Goal: Task Accomplishment & Management: Use online tool/utility

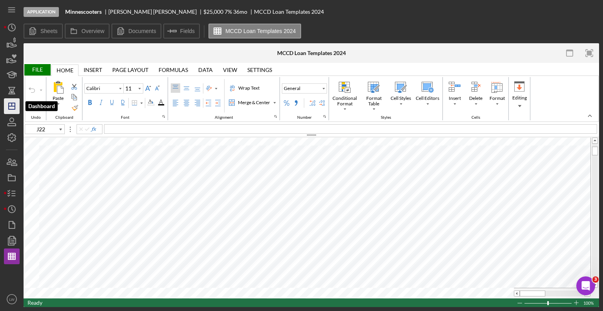
click at [13, 106] on line "button" at bounding box center [12, 106] width 6 height 0
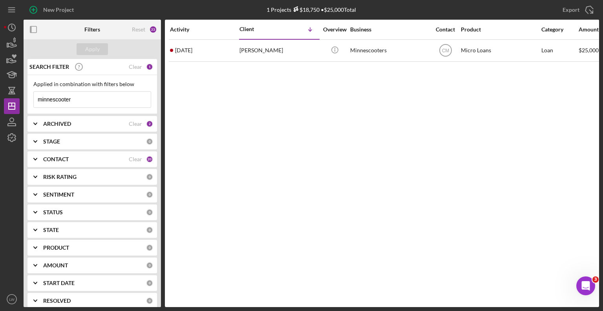
drag, startPoint x: 83, startPoint y: 96, endPoint x: 0, endPoint y: 62, distance: 89.6
click at [0, 62] on div "New Project 1 Projects $18,750 • $25,000 Total minnescooter Export Icon/Export …" at bounding box center [301, 155] width 603 height 311
click at [97, 46] on div "Apply" at bounding box center [92, 49] width 15 height 12
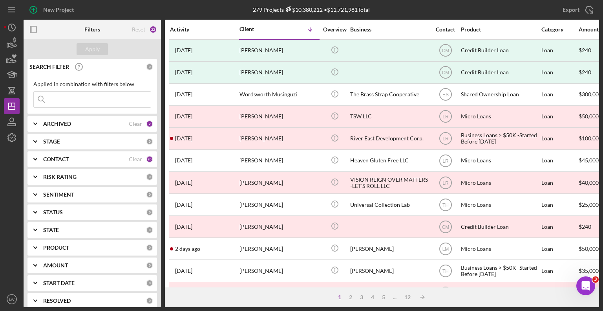
click at [93, 98] on input at bounding box center [92, 99] width 117 height 16
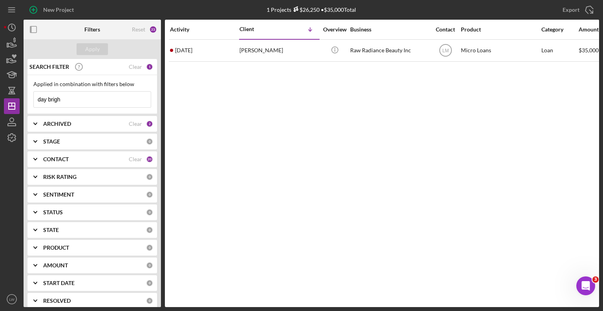
type input "day brigh"
